Goal: Task Accomplishment & Management: Complete application form

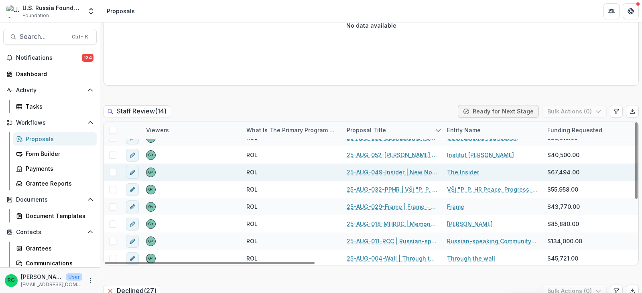
scroll to position [40, 0]
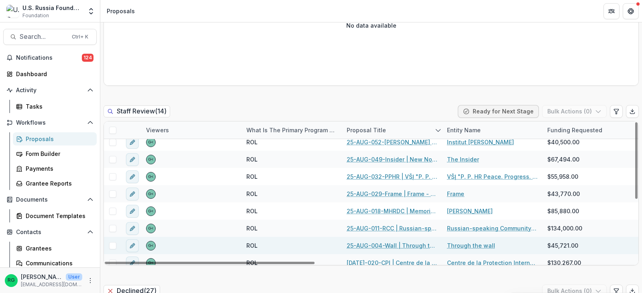
click at [369, 246] on link "25-AUG-004-Wall | Through the wall - 2025 - Grant Proposal Application ([DATE])" at bounding box center [392, 245] width 91 height 8
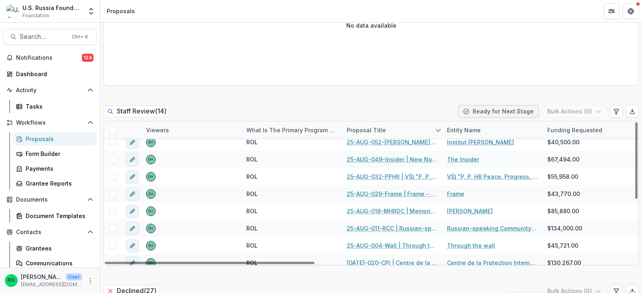
type input "*******"
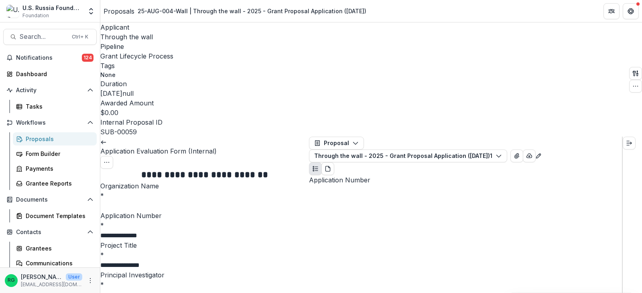
scroll to position [441, 0]
drag, startPoint x: 373, startPoint y: 125, endPoint x: 321, endPoint y: 126, distance: 53.0
copy p "25-AUG-004-Wall"
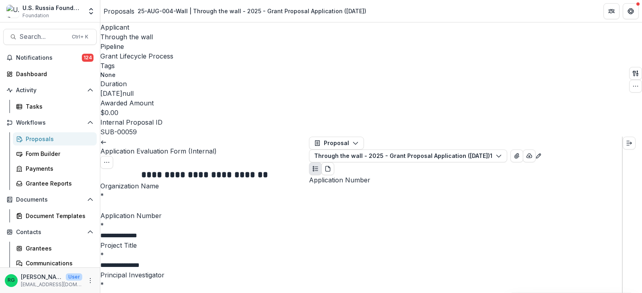
drag, startPoint x: 371, startPoint y: 169, endPoint x: 321, endPoint y: 169, distance: 50.1
copy p "Through the wall"
click at [120, 201] on input "Organization Name *" at bounding box center [132, 206] width 64 height 10
paste input "**********"
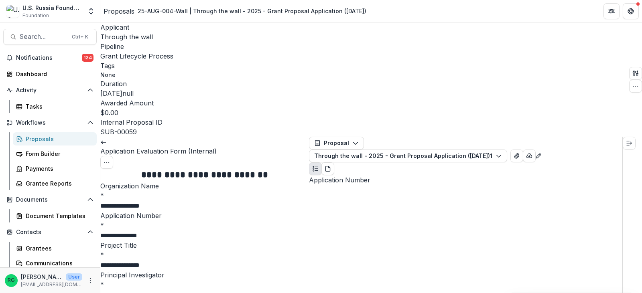
type input "**********"
drag, startPoint x: 187, startPoint y: 223, endPoint x: 110, endPoint y: 73, distance: 168.5
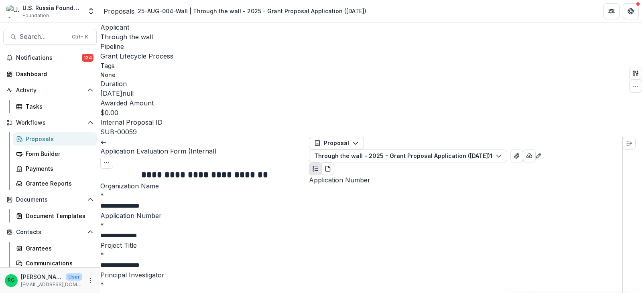
copy p "**********"
drag, startPoint x: 388, startPoint y: 204, endPoint x: 313, endPoint y: 202, distance: 75.0
copy p "[PERSON_NAME]"
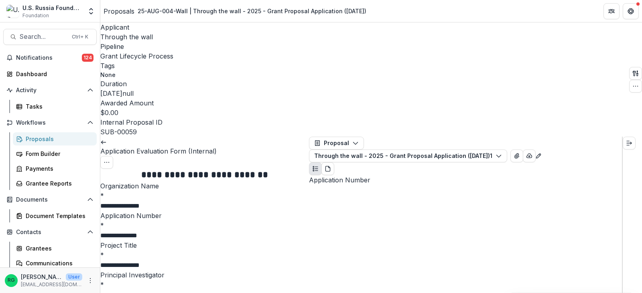
scroll to position [1123, 0]
drag, startPoint x: 321, startPoint y: 118, endPoint x: 385, endPoint y: 132, distance: 66.2
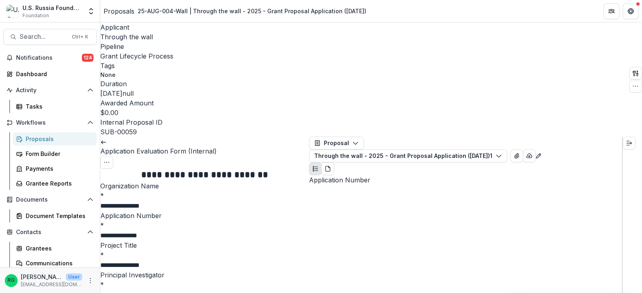
drag, startPoint x: 318, startPoint y: 118, endPoint x: 537, endPoint y: 203, distance: 235.0
copy div "**********"
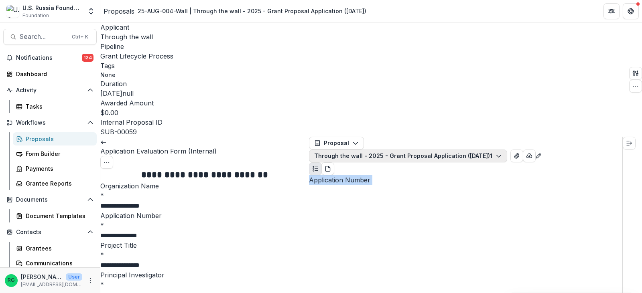
scroll to position [1790, 0]
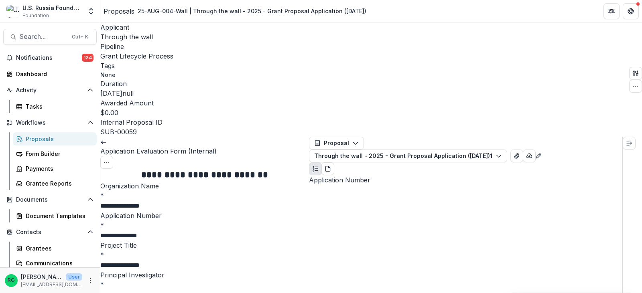
drag, startPoint x: 319, startPoint y: 116, endPoint x: 455, endPoint y: 254, distance: 193.5
copy div "**********"
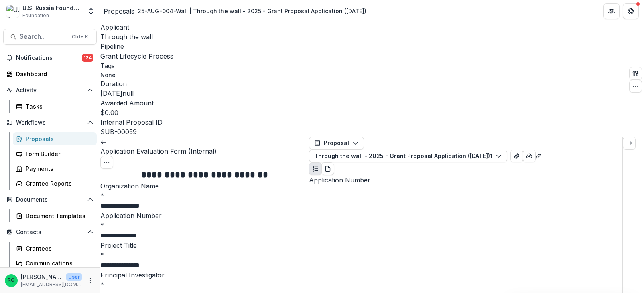
drag, startPoint x: 397, startPoint y: 149, endPoint x: 528, endPoint y: 158, distance: 131.5
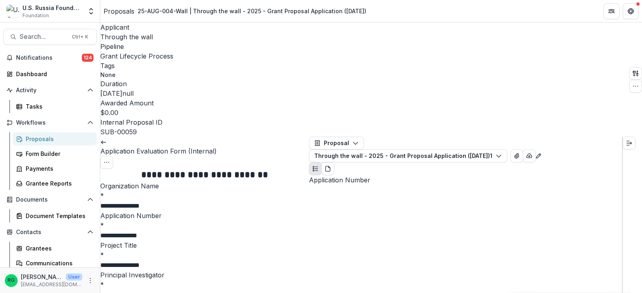
copy p "to maintain a vital link between the outside world and political prisoners—to k…"
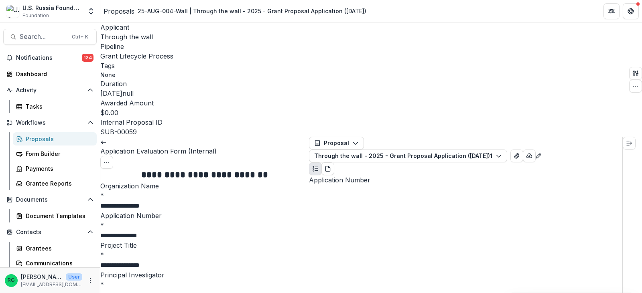
drag, startPoint x: 354, startPoint y: 244, endPoint x: 317, endPoint y: 244, distance: 36.5
copy p "$2,980.00"
drag, startPoint x: 346, startPoint y: 248, endPoint x: 414, endPoint y: 248, distance: 67.8
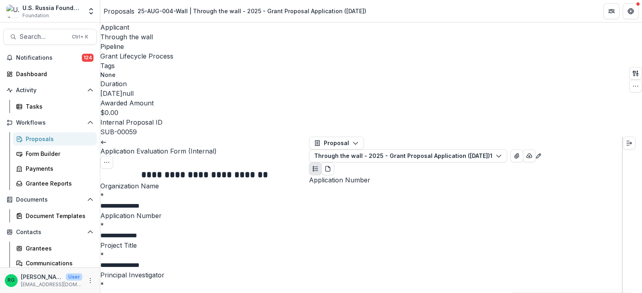
copy p "**********"
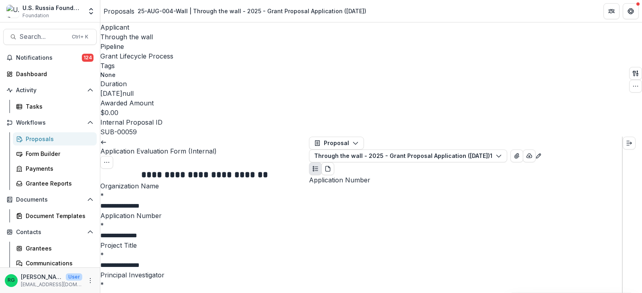
type input "*"
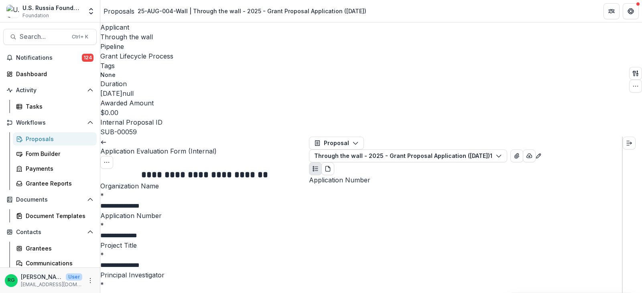
type input "*"
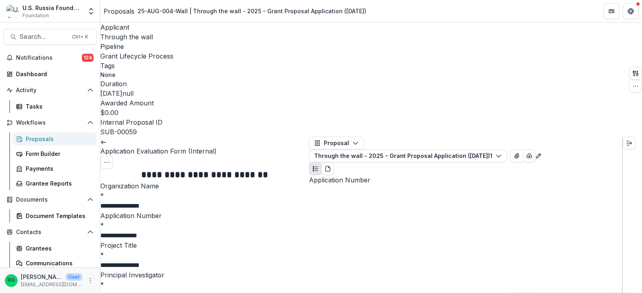
type input "*"
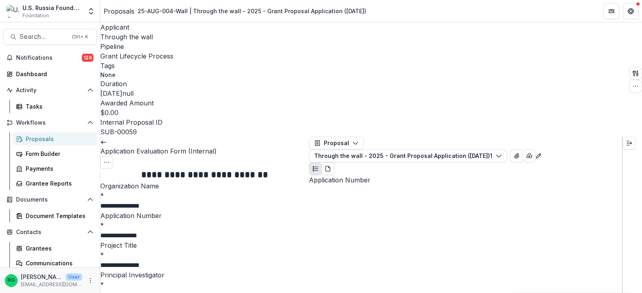
type input "*"
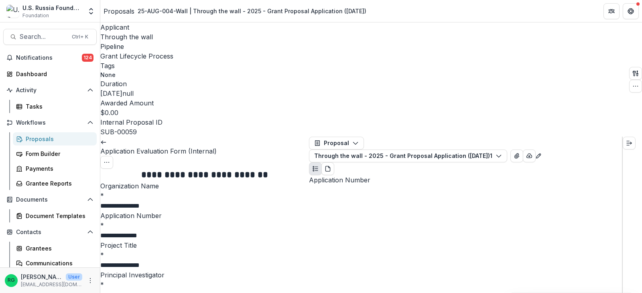
type input "*"
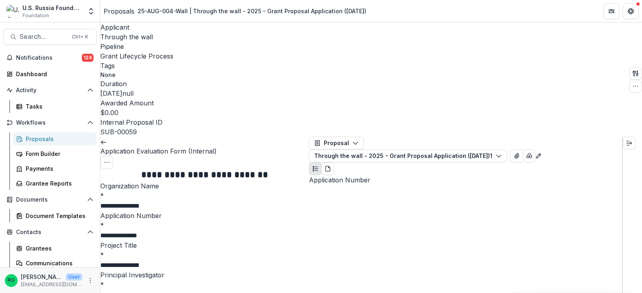
type input "*"
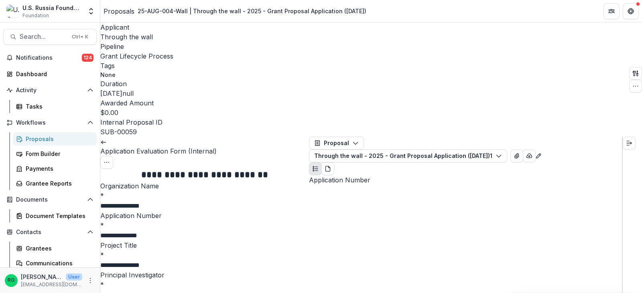
type input "*"
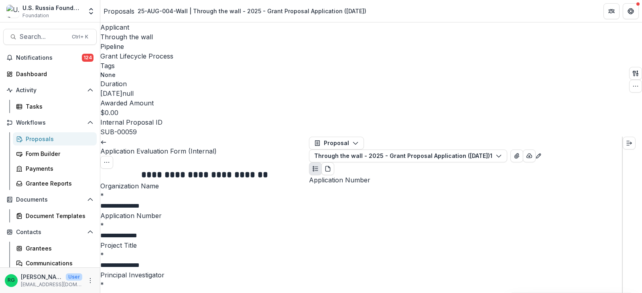
type input "*"
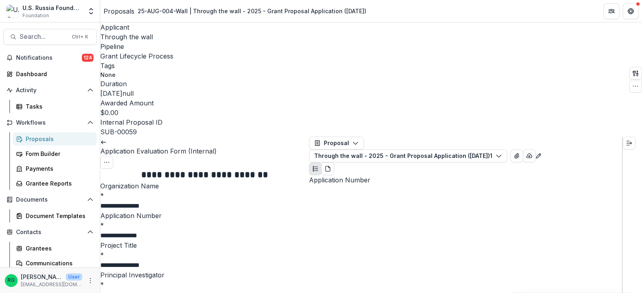
type input "*"
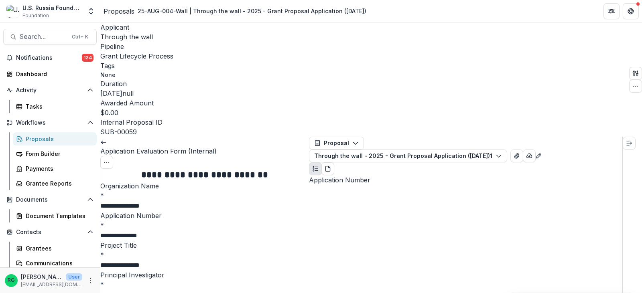
drag, startPoint x: 211, startPoint y: 185, endPoint x: 213, endPoint y: 197, distance: 11.3
type input "*"
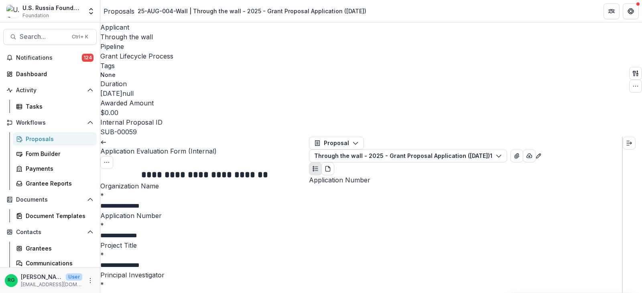
type input "*"
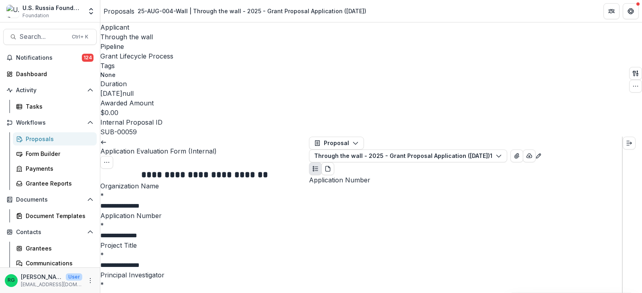
scroll to position [2340, 0]
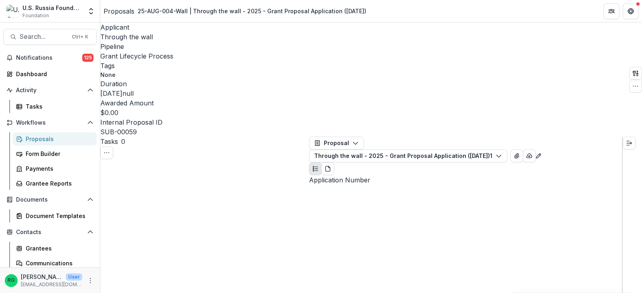
click at [38, 140] on div "Proposals" at bounding box center [58, 139] width 65 height 8
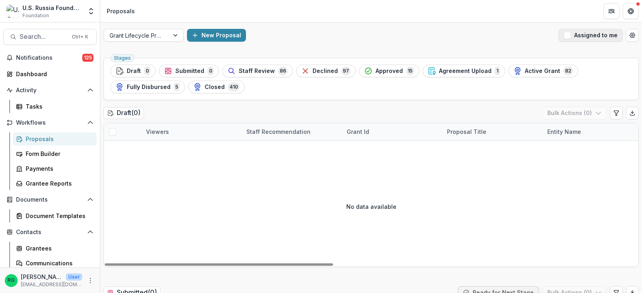
click at [566, 37] on span "button" at bounding box center [567, 35] width 7 height 7
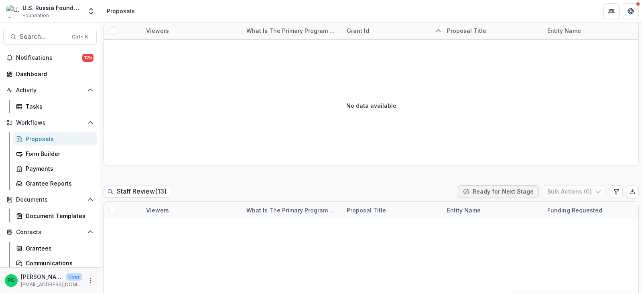
scroll to position [441, 0]
